Goal: Information Seeking & Learning: Learn about a topic

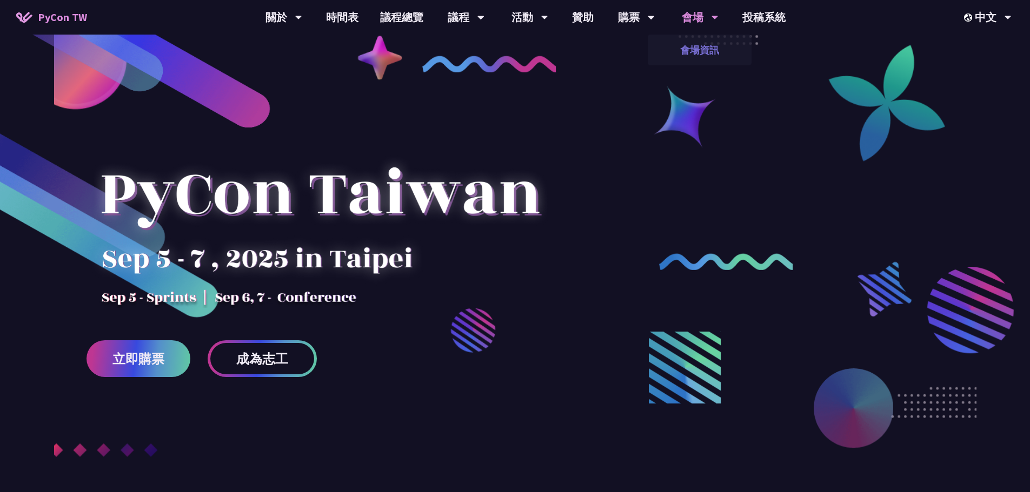
click at [705, 52] on link "會場資訊" at bounding box center [699, 49] width 104 height 25
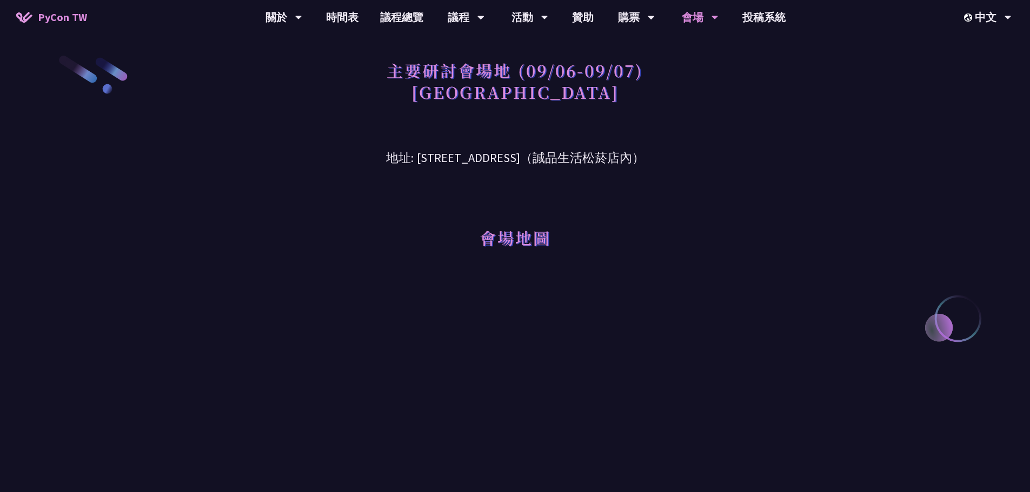
drag, startPoint x: 667, startPoint y: 157, endPoint x: 389, endPoint y: 159, distance: 277.8
click at [389, 159] on h3 "地址: [STREET_ADDRESS]（誠品生活松菸店內）" at bounding box center [515, 149] width 562 height 35
copy h3 "[STREET_ADDRESS]（誠品生活松菸店內）"
drag, startPoint x: 468, startPoint y: 93, endPoint x: 612, endPoint y: 103, distance: 144.0
click at [612, 103] on h1 "主要研討會場地 (09/06-09/07) [GEOGRAPHIC_DATA]" at bounding box center [514, 81] width 257 height 54
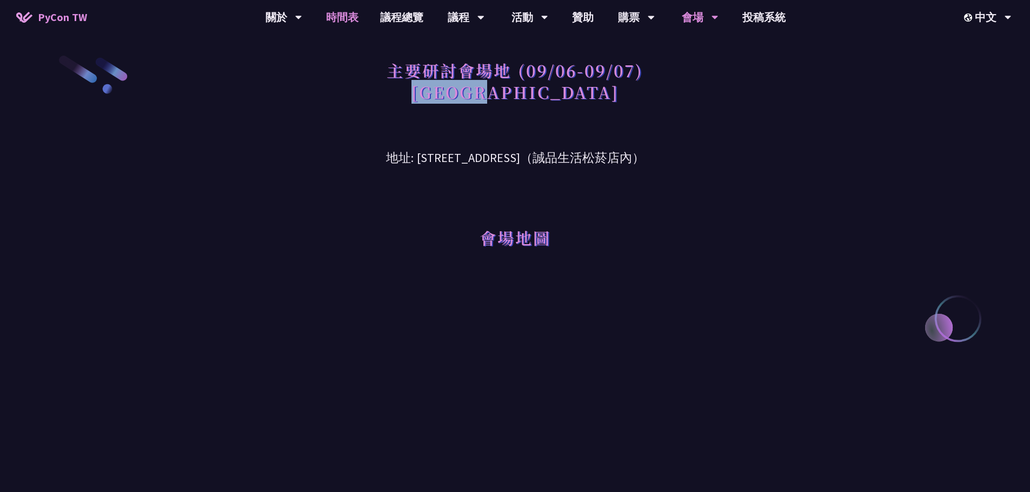
copy h1 "[GEOGRAPHIC_DATA]"
drag, startPoint x: 676, startPoint y: 157, endPoint x: 389, endPoint y: 161, distance: 287.0
click at [389, 161] on h3 "地址: [STREET_ADDRESS]（誠品生活松菸店內）" at bounding box center [515, 149] width 562 height 35
copy h3 "[STREET_ADDRESS]（誠品生活松菸店內）"
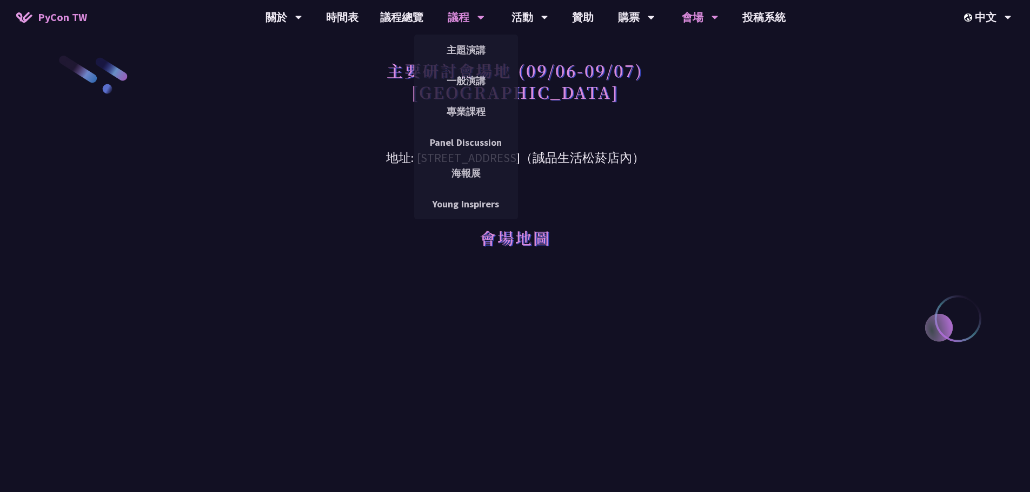
click at [462, 17] on div "議程" at bounding box center [465, 17] width 37 height 35
click at [457, 48] on link "主題演講" at bounding box center [466, 49] width 104 height 25
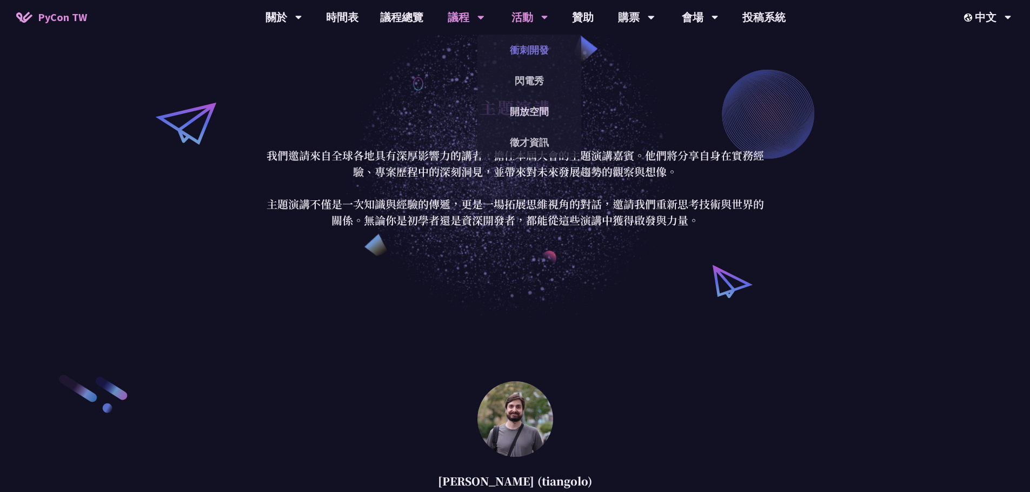
click at [537, 53] on link "衝刺開發" at bounding box center [529, 49] width 104 height 25
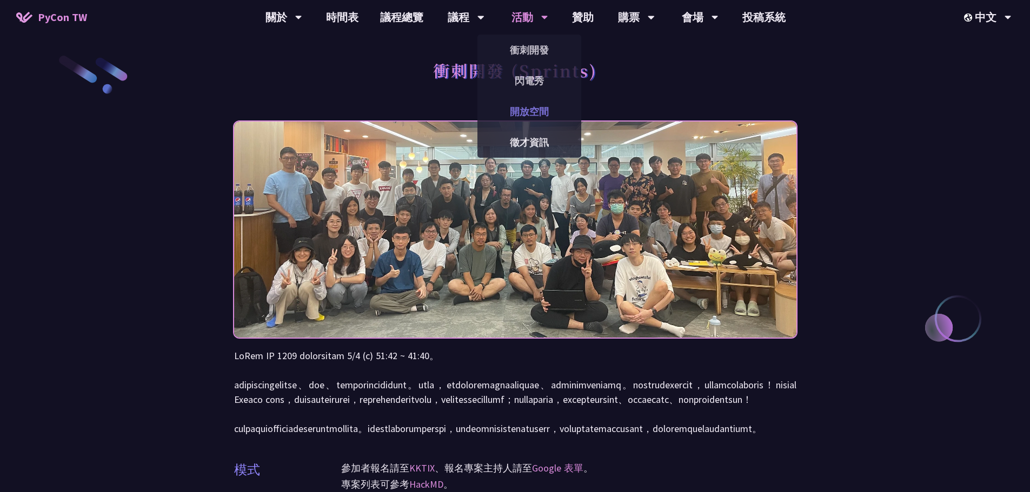
click at [533, 112] on link "開放空間" at bounding box center [529, 111] width 104 height 25
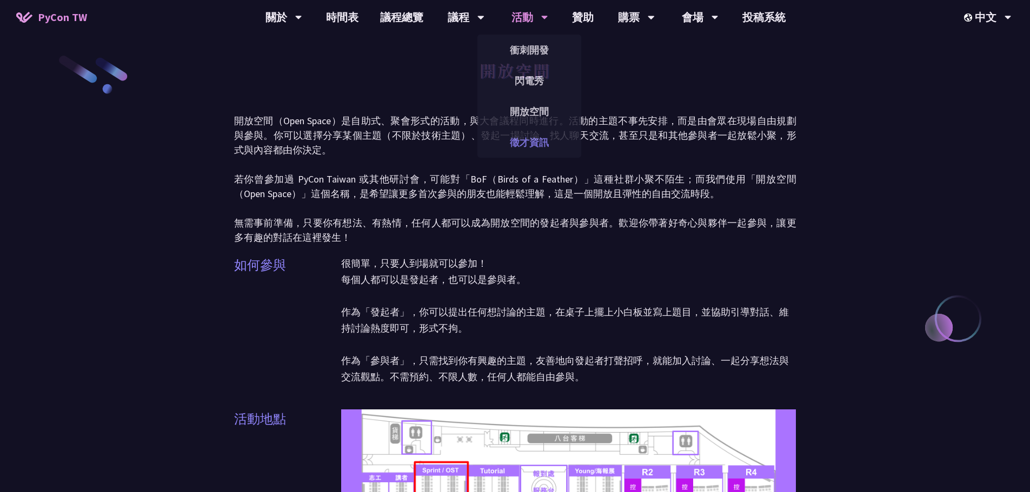
click at [505, 136] on link "徵才資訊" at bounding box center [529, 142] width 104 height 25
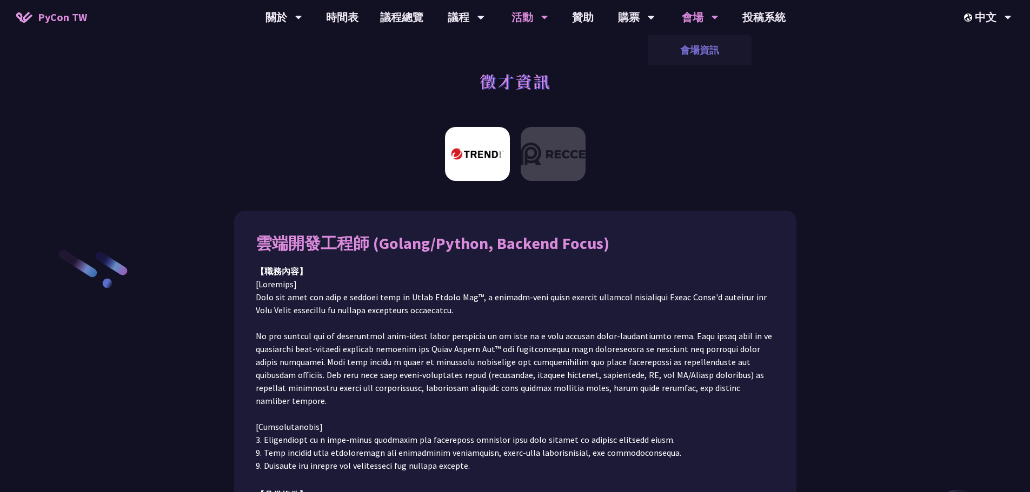
click at [699, 53] on link "會場資訊" at bounding box center [699, 49] width 104 height 25
